Goal: Check status: Check status

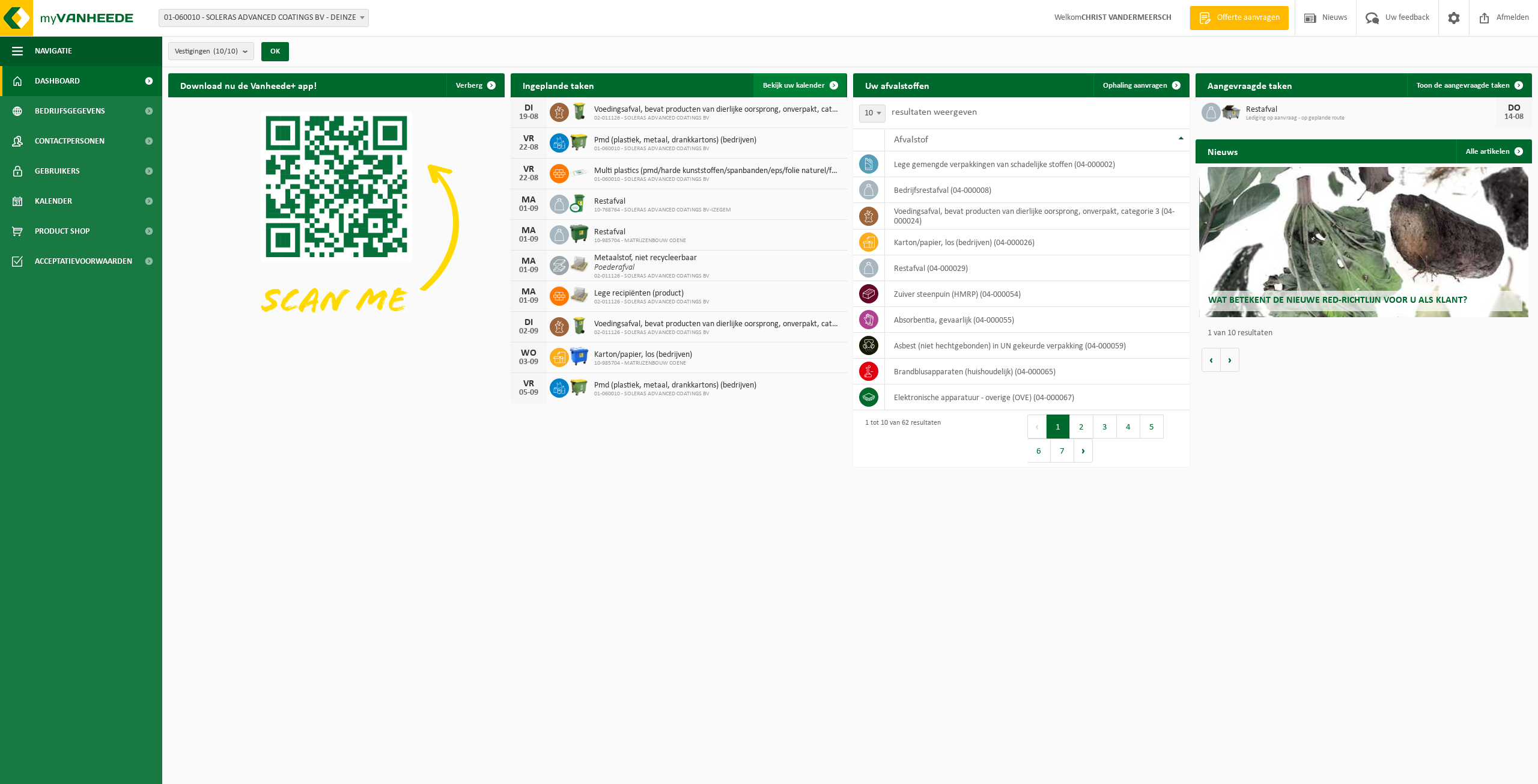
click at [787, 88] on span "Bekijk uw kalender" at bounding box center [794, 85] width 62 height 8
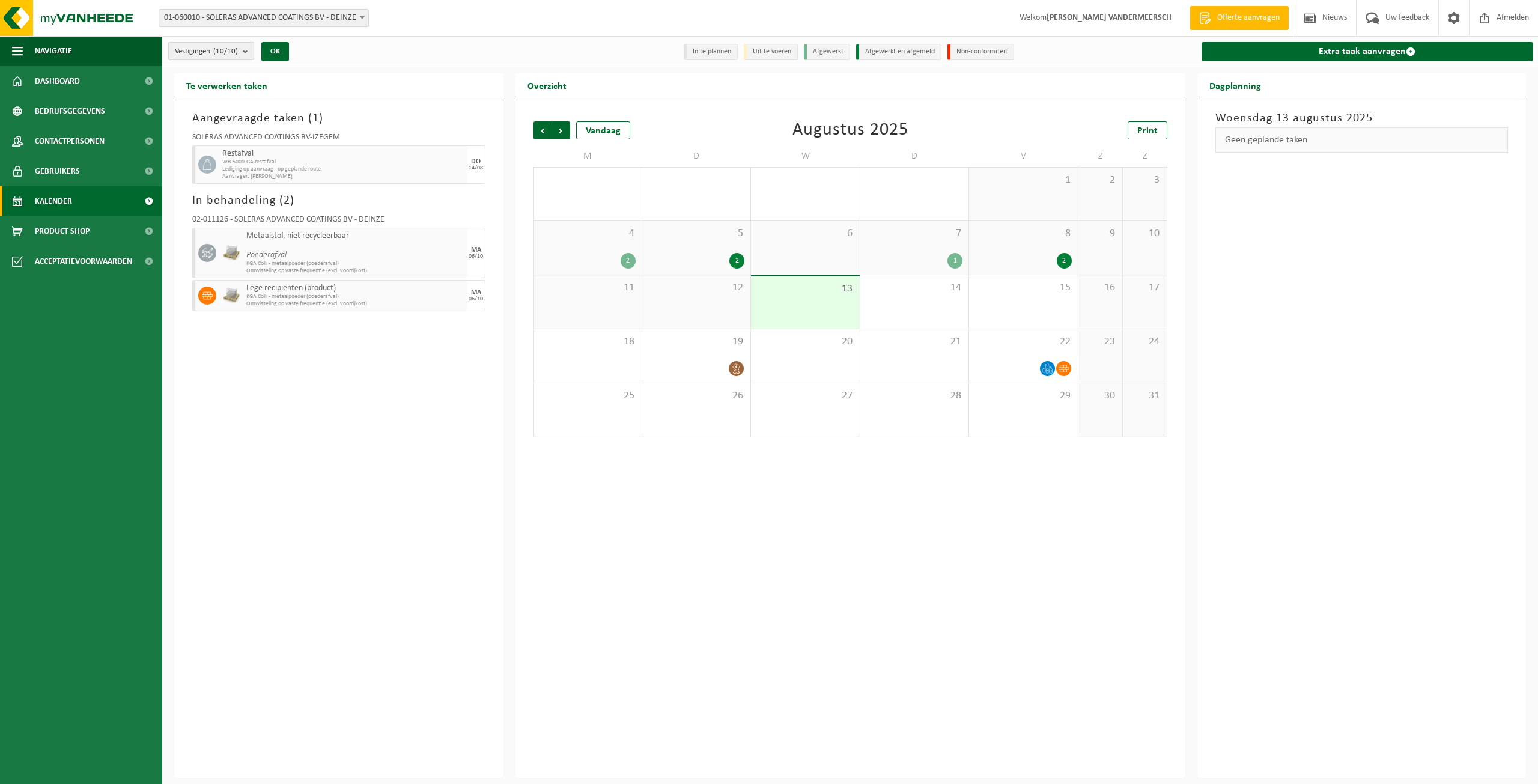
click at [246, 55] on b "submit" at bounding box center [249, 51] width 11 height 17
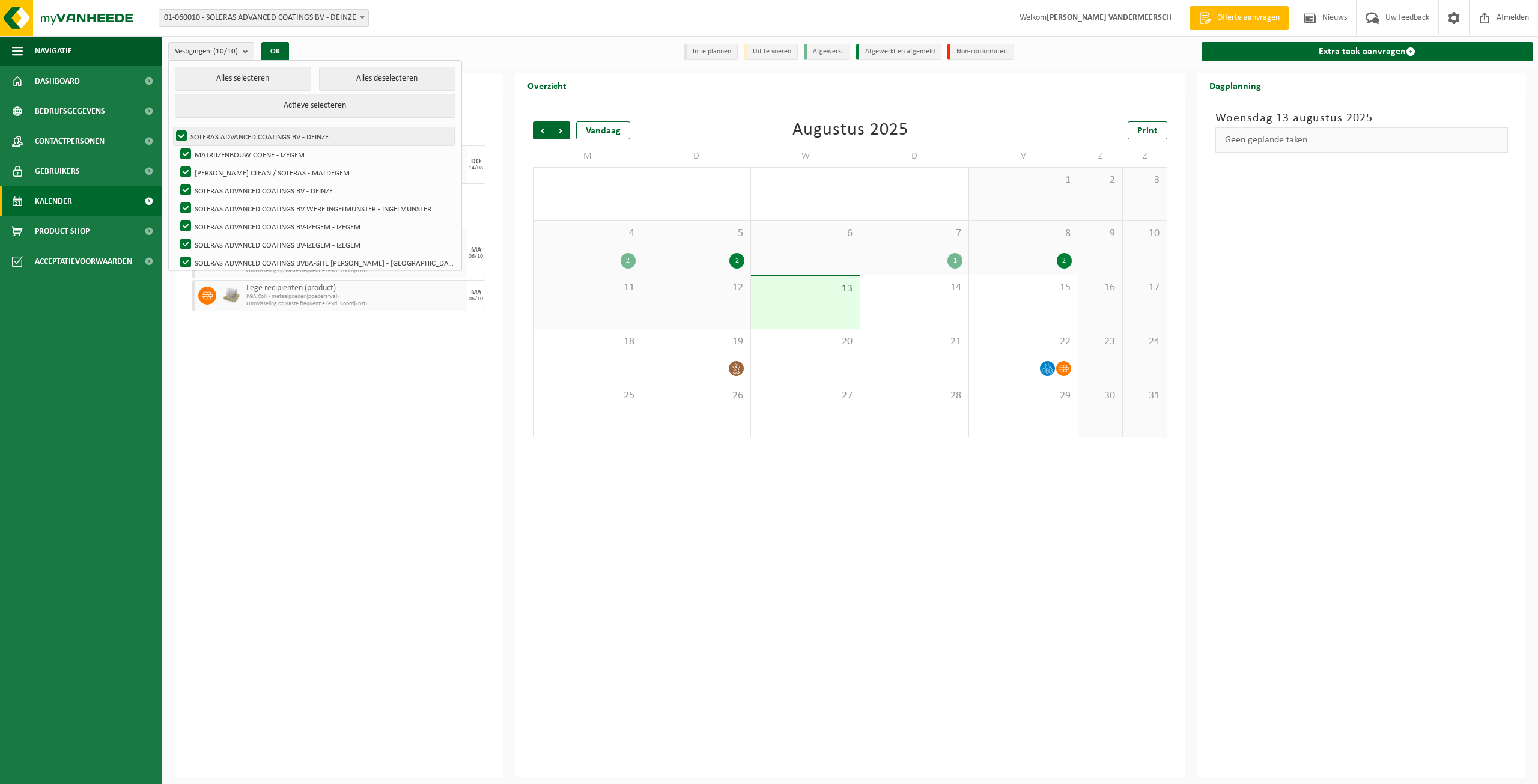
click at [177, 135] on label "SOLERAS ADVANCED COATINGS BV - DEINZE" at bounding box center [314, 136] width 281 height 18
click at [172, 127] on input "SOLERAS ADVANCED COATINGS BV - DEINZE" at bounding box center [171, 127] width 1 height 1
click at [178, 135] on label "SOLERAS ADVANCED COATINGS BV - DEINZE" at bounding box center [314, 136] width 281 height 18
click at [172, 127] on input "SOLERAS ADVANCED COATINGS BV - DEINZE" at bounding box center [171, 127] width 1 height 1
checkbox input "true"
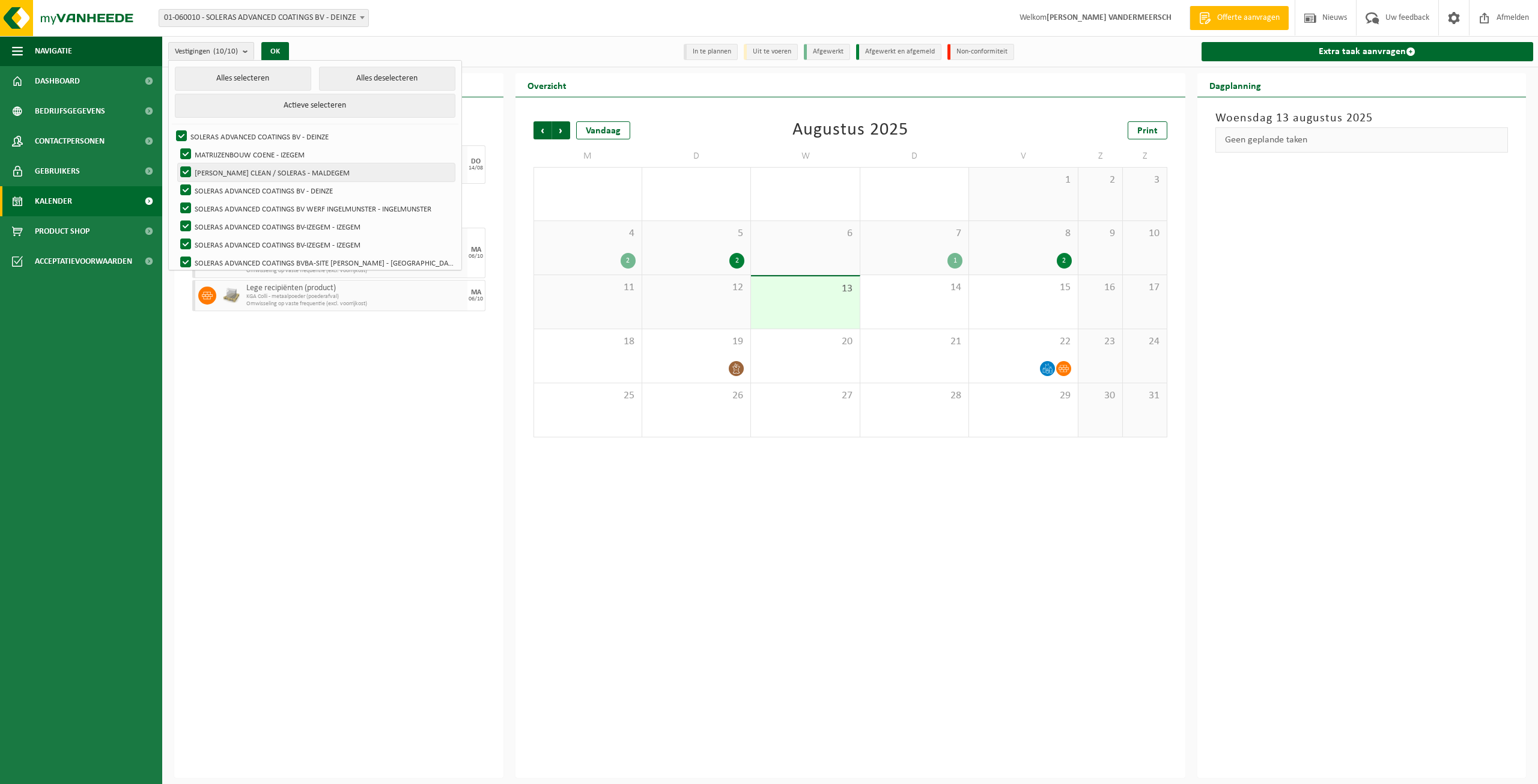
click at [184, 171] on label "[PERSON_NAME] CLEAN / SOLERAS - MALDEGEM" at bounding box center [316, 172] width 277 height 18
click at [176, 163] on input "[PERSON_NAME] CLEAN / SOLERAS - MALDEGEM" at bounding box center [176, 163] width 1 height 1
checkbox input "false"
click at [178, 134] on label "SOLERAS ADVANCED COATINGS BV - DEINZE" at bounding box center [314, 136] width 281 height 18
click at [172, 127] on input "SOLERAS ADVANCED COATINGS BV - DEINZE" at bounding box center [171, 127] width 1 height 1
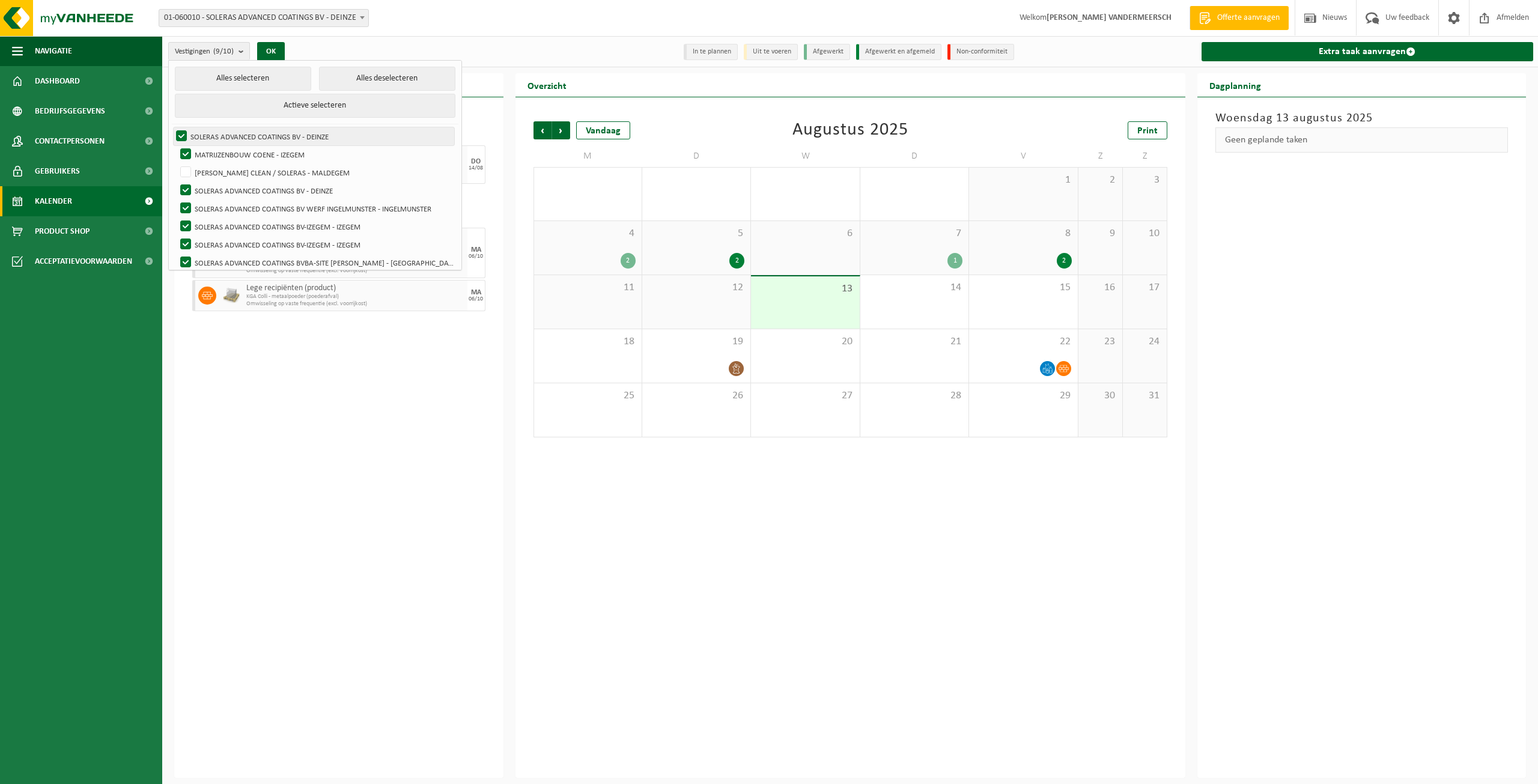
checkbox input "false"
click at [187, 190] on label "SOLERAS ADVANCED COATINGS BV - DEINZE" at bounding box center [316, 191] width 277 height 18
click at [176, 182] on input "SOLERAS ADVANCED COATINGS BV - DEINZE" at bounding box center [176, 181] width 1 height 1
checkbox input "false"
click at [186, 202] on label "SOLERAS ADVANCED COATINGS BV WERF INGELMUNSTER - INGELMUNSTER" at bounding box center [316, 209] width 277 height 18
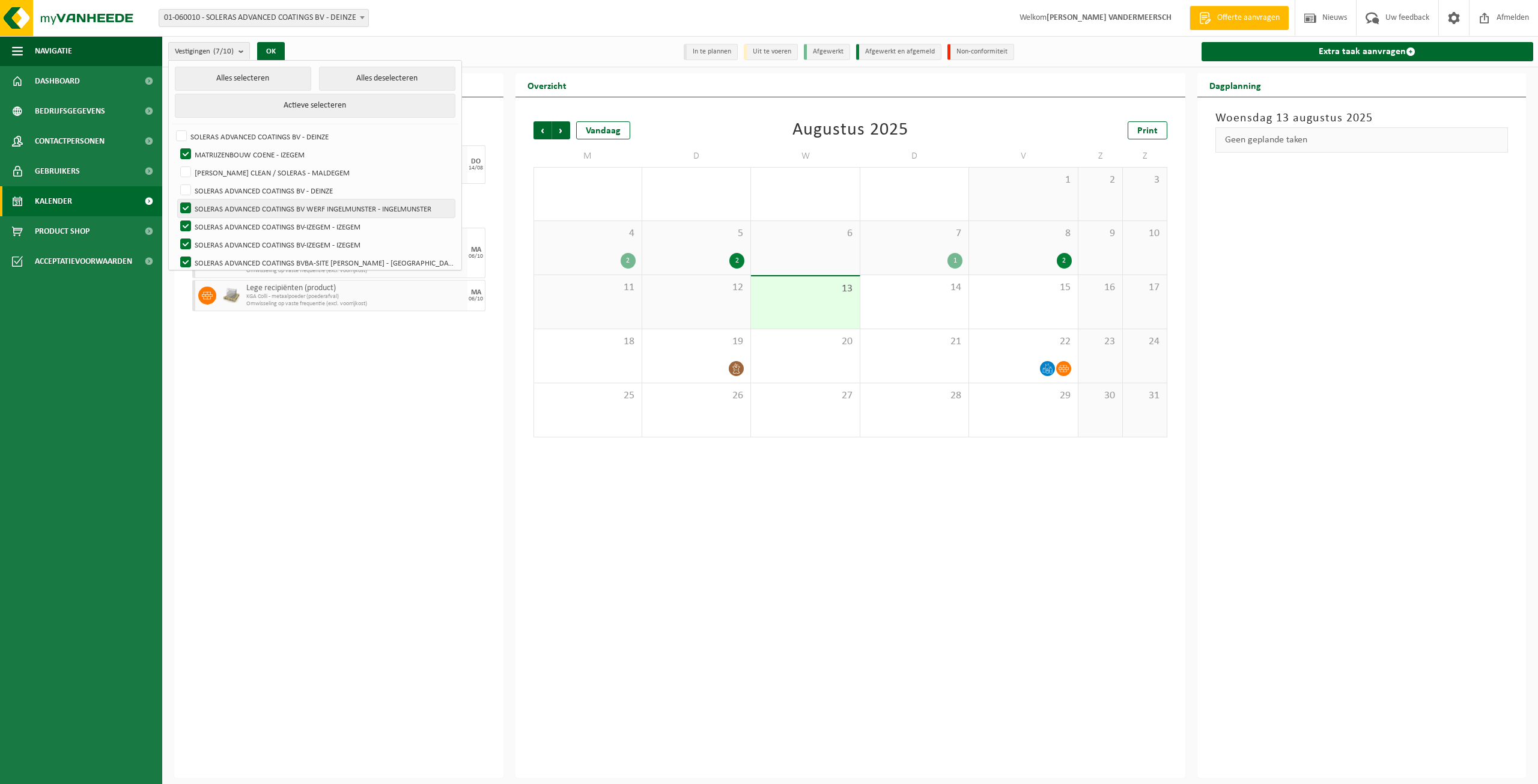
click at [176, 200] on input "SOLERAS ADVANCED COATINGS BV WERF INGELMUNSTER - INGELMUNSTER" at bounding box center [176, 199] width 1 height 1
checkbox input "false"
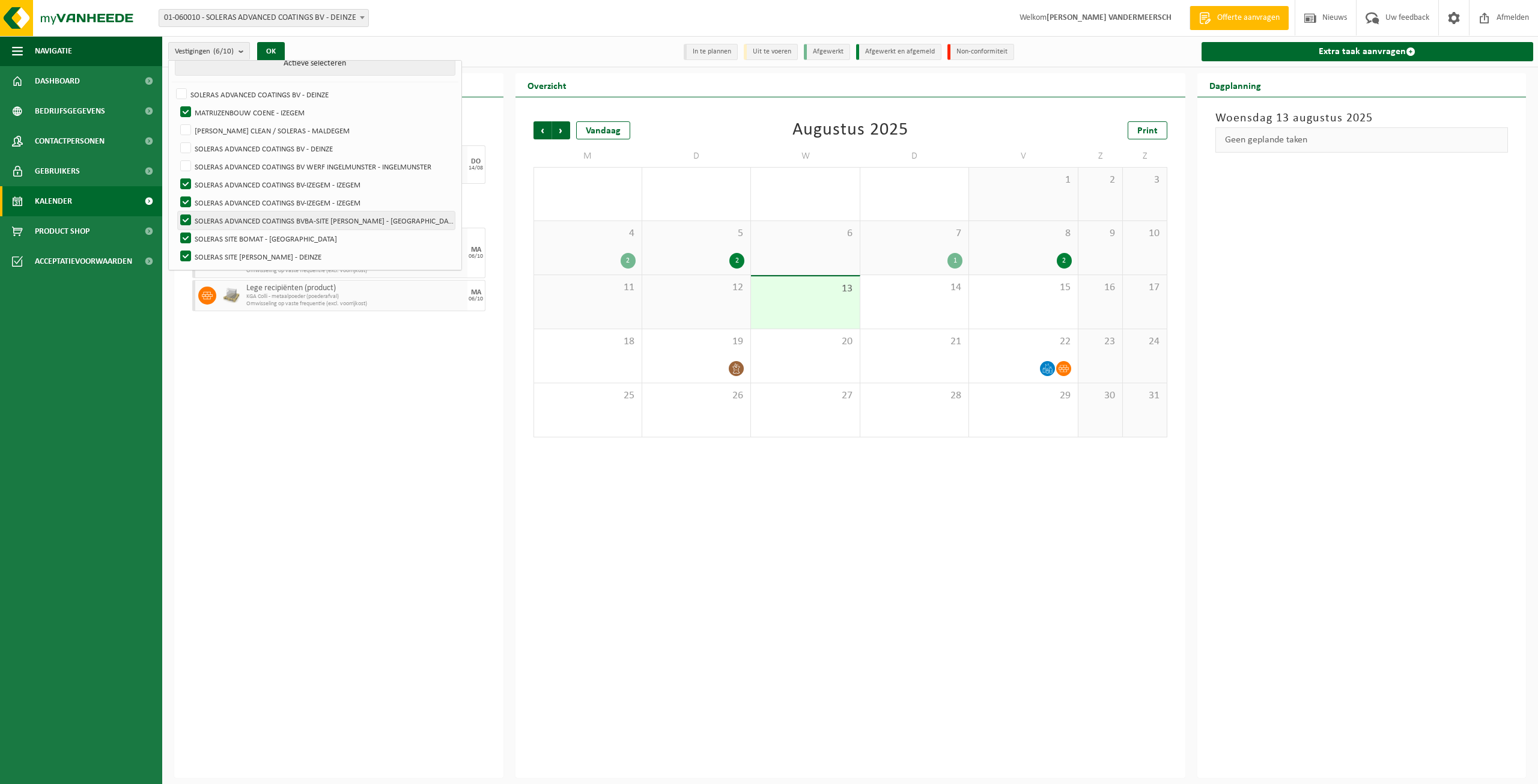
click at [181, 220] on label "SOLERAS ADVANCED COATINGS BVBA-SITE [PERSON_NAME] - [GEOGRAPHIC_DATA]" at bounding box center [316, 220] width 277 height 18
click at [176, 211] on input "SOLERAS ADVANCED COATINGS BVBA-SITE [PERSON_NAME] - [GEOGRAPHIC_DATA]" at bounding box center [176, 211] width 1 height 1
checkbox input "false"
click at [188, 237] on label "SOLERAS SITE BOMAT - [GEOGRAPHIC_DATA]" at bounding box center [316, 238] width 277 height 18
click at [176, 229] on input "SOLERAS SITE BOMAT - [GEOGRAPHIC_DATA]" at bounding box center [176, 229] width 1 height 1
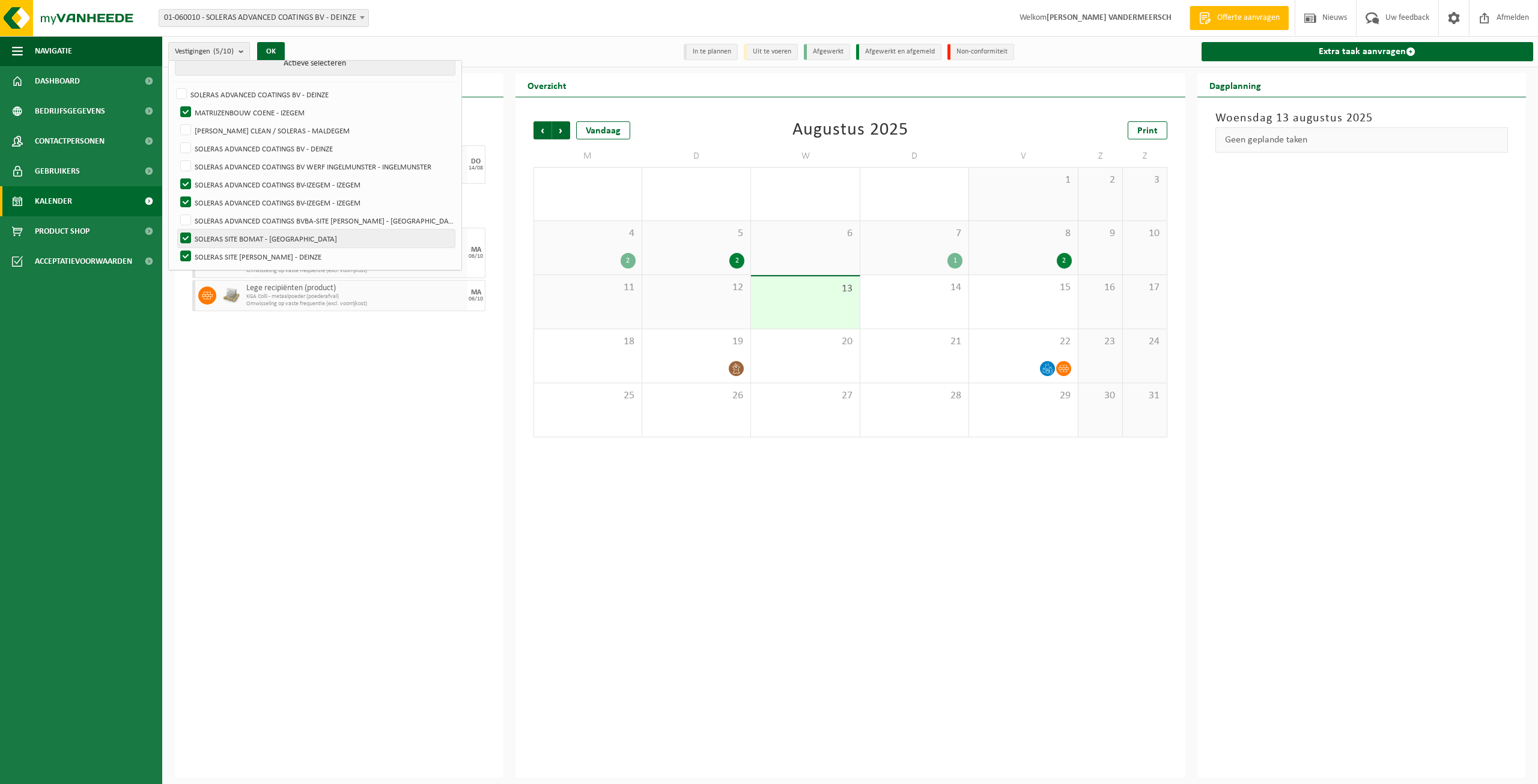
checkbox input "false"
click at [180, 252] on label "SOLERAS SITE [PERSON_NAME] - DEINZE" at bounding box center [316, 257] width 277 height 18
click at [176, 248] on input "SOLERAS SITE [PERSON_NAME] - DEINZE" at bounding box center [176, 247] width 1 height 1
checkbox input "false"
click at [268, 54] on button "OK" at bounding box center [271, 52] width 28 height 19
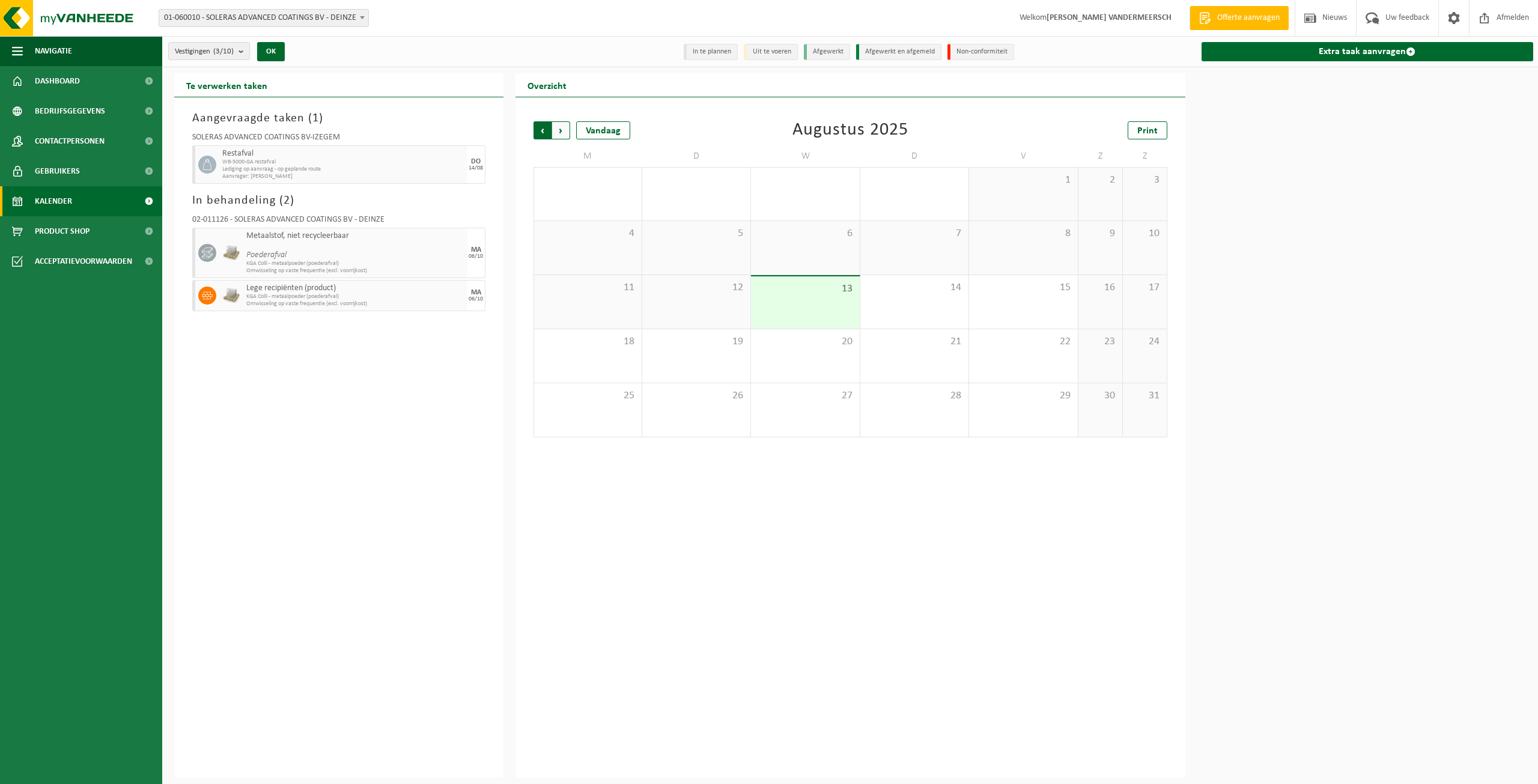
click at [565, 132] on span "Volgende" at bounding box center [561, 130] width 18 height 18
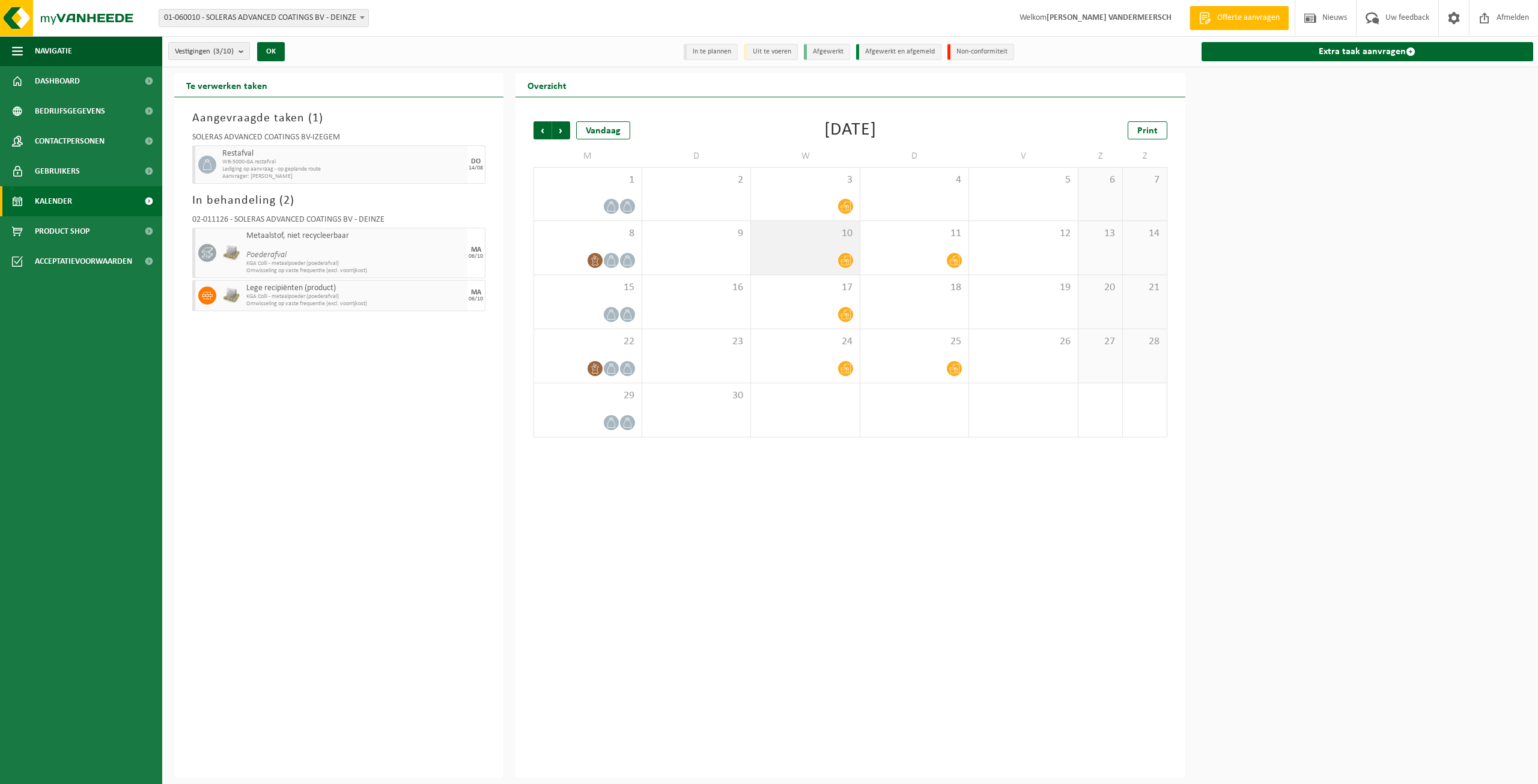
click at [845, 262] on icon at bounding box center [845, 260] width 10 height 10
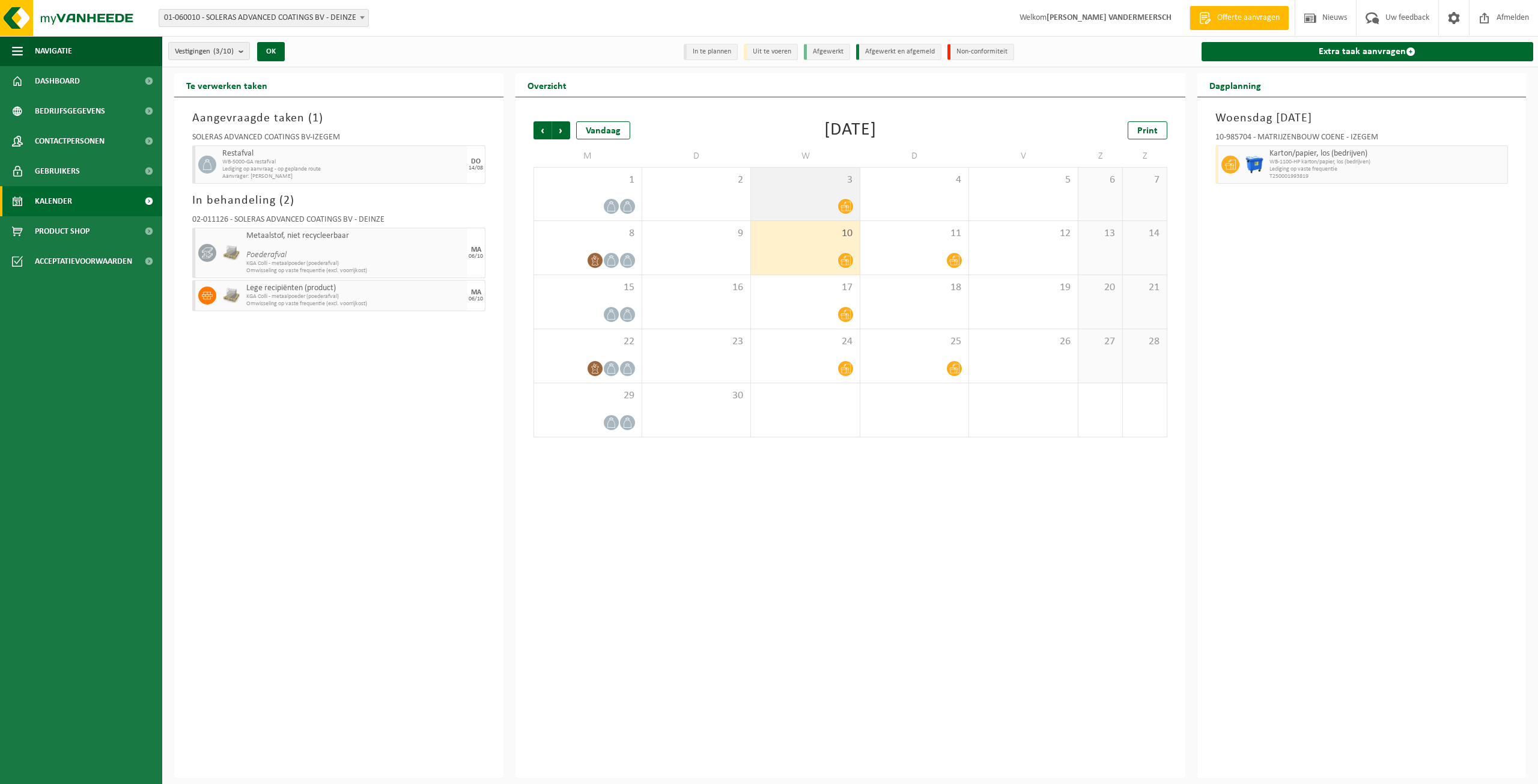
click at [844, 207] on icon at bounding box center [845, 206] width 10 height 10
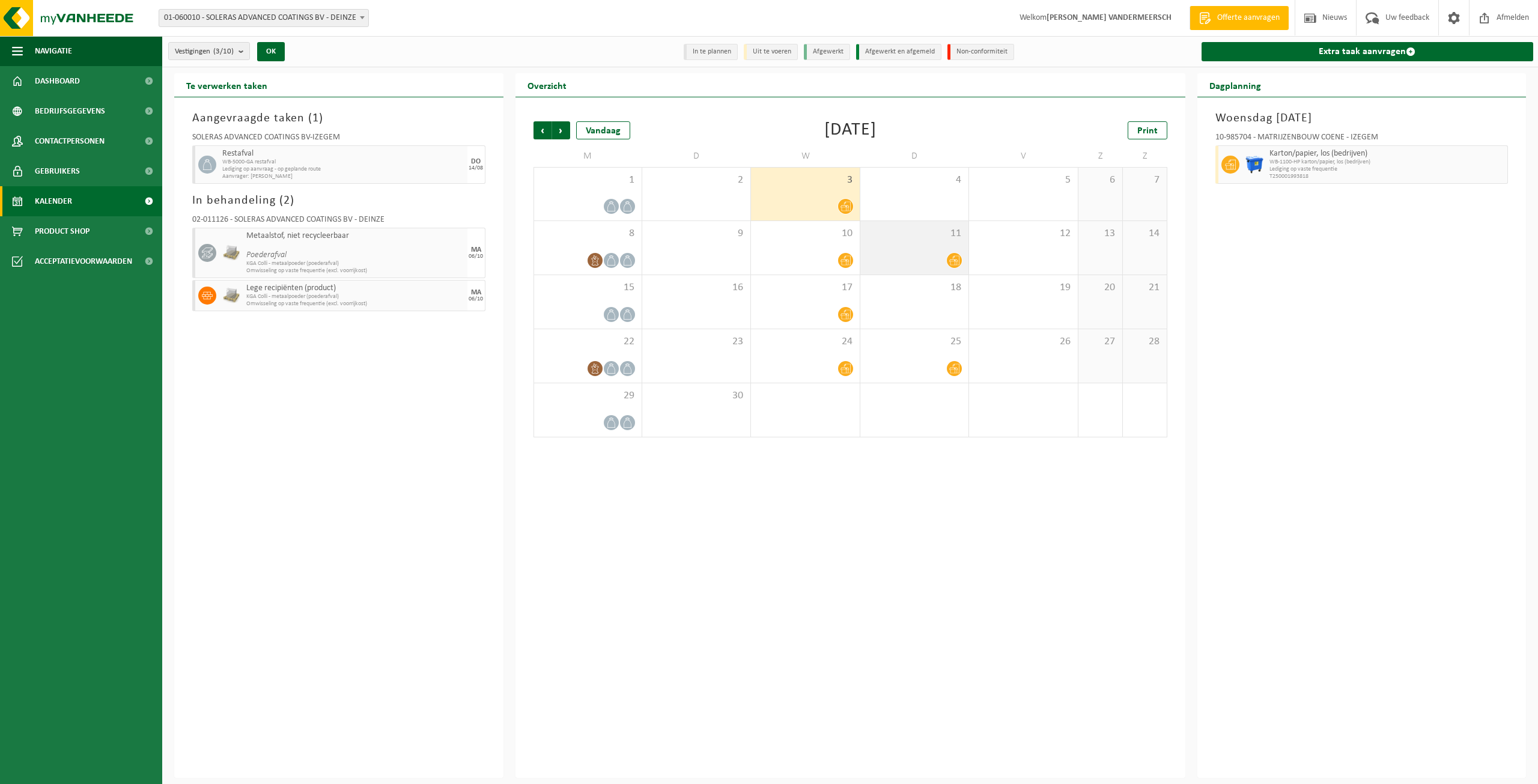
click at [954, 262] on icon at bounding box center [954, 260] width 10 height 10
